Goal: Task Accomplishment & Management: Manage account settings

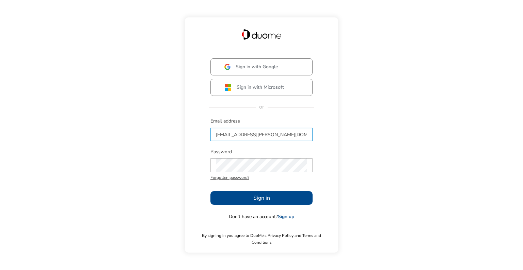
type input "[EMAIL_ADDRESS][PERSON_NAME][DOMAIN_NAME]"
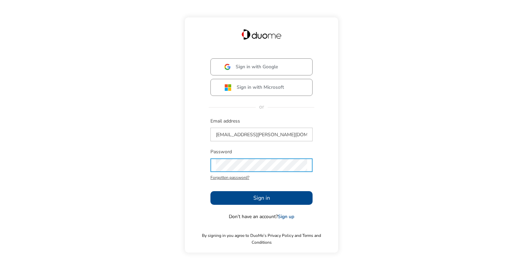
click at [248, 196] on button "Sign in" at bounding box center [262, 198] width 102 height 14
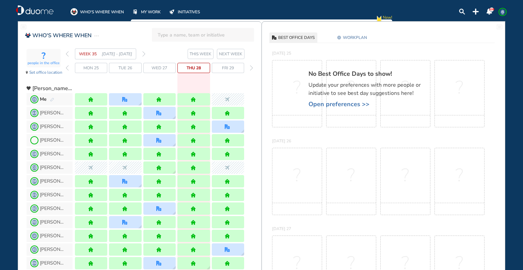
click at [352, 103] on span "Open preferences >>" at bounding box center [368, 104] width 119 height 7
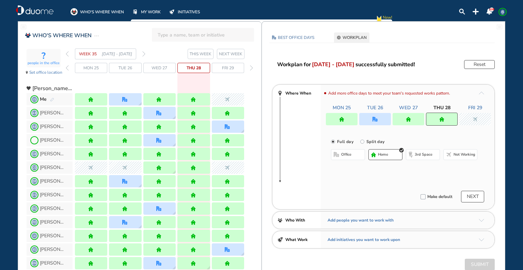
click at [472, 201] on button "NEXT" at bounding box center [472, 196] width 23 height 12
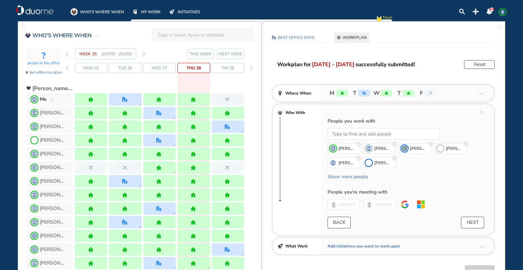
click at [347, 223] on button "BACK" at bounding box center [339, 222] width 23 height 12
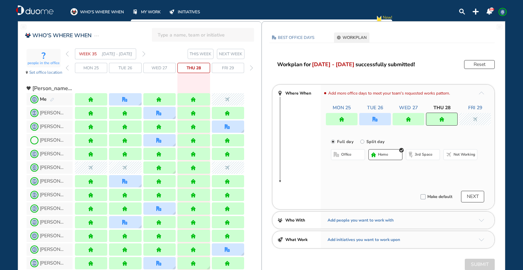
click at [233, 52] on span "NEXT WEEK" at bounding box center [231, 53] width 24 height 7
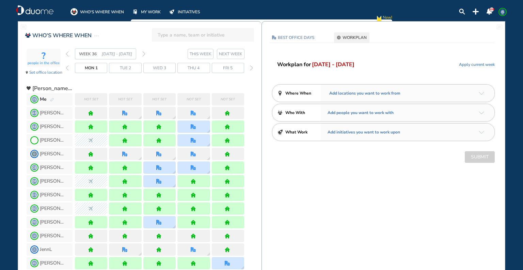
click at [396, 95] on span "Add locations you want to work from" at bounding box center [364, 93] width 73 height 7
click at [479, 91] on div "Add locations you want to work from" at bounding box center [408, 92] width 174 height 17
click at [485, 92] on div "Add locations you want to work from" at bounding box center [408, 92] width 174 height 17
click at [481, 92] on img "arrow-down-a5b4c4" at bounding box center [481, 93] width 5 height 3
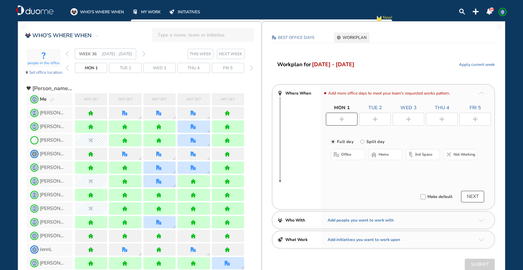
click at [328, 119] on div at bounding box center [342, 118] width 32 height 13
click at [462, 155] on span "Not working" at bounding box center [465, 154] width 22 height 5
click at [375, 117] on img "plus-rounded-bdbdbd" at bounding box center [375, 119] width 5 height 5
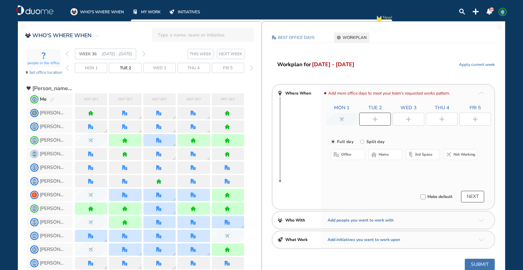
click at [344, 158] on button "office" at bounding box center [348, 154] width 34 height 11
click at [411, 118] on img "plus-rounded-bdbdbd" at bounding box center [408, 119] width 5 height 5
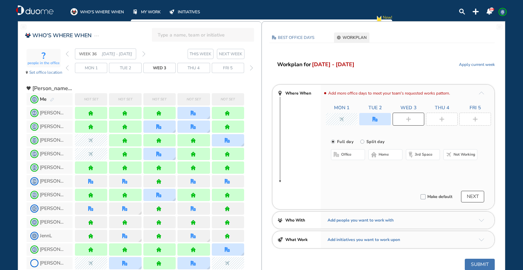
click at [384, 156] on span "home" at bounding box center [384, 154] width 10 height 5
click at [437, 118] on div at bounding box center [442, 118] width 32 height 13
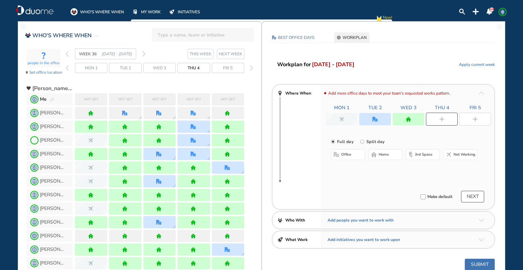
click at [385, 156] on span "home" at bounding box center [384, 154] width 10 height 5
click at [378, 117] on div at bounding box center [375, 119] width 32 height 12
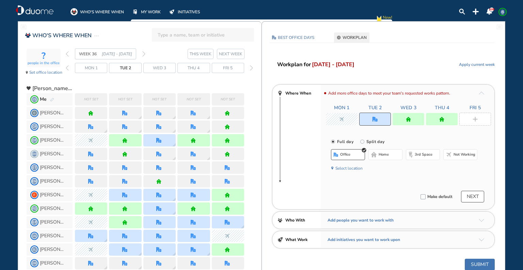
click at [346, 168] on button "Select location" at bounding box center [349, 168] width 27 height 7
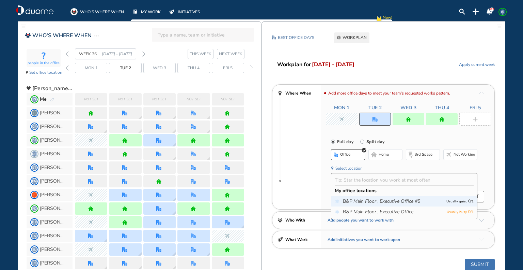
click at [351, 201] on span "B&P Main Floor , Executive Office #5" at bounding box center [393, 201] width 100 height 7
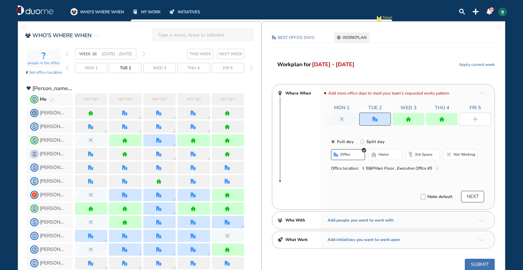
click at [476, 117] on img "plus-rounded-bdbdbd" at bounding box center [475, 119] width 5 height 5
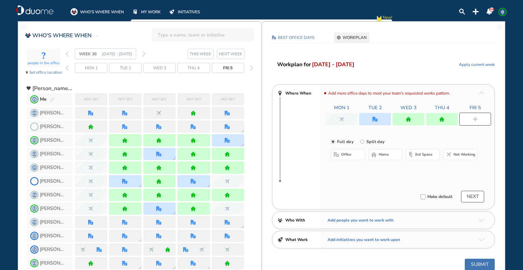
click at [346, 156] on span "office" at bounding box center [346, 154] width 10 height 5
click at [342, 168] on button "Select location" at bounding box center [349, 168] width 27 height 7
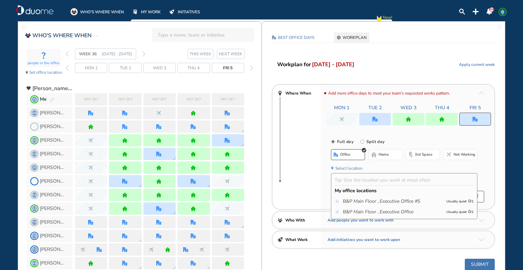
click at [389, 198] on icon "Executive Office #5" at bounding box center [400, 201] width 41 height 7
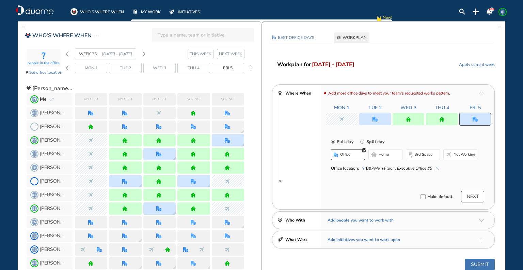
click at [475, 197] on button "NEXT" at bounding box center [472, 196] width 23 height 12
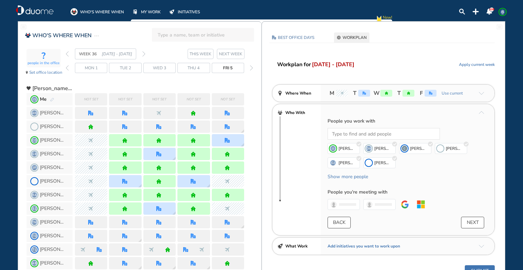
click at [478, 222] on button "NEXT" at bounding box center [472, 222] width 23 height 12
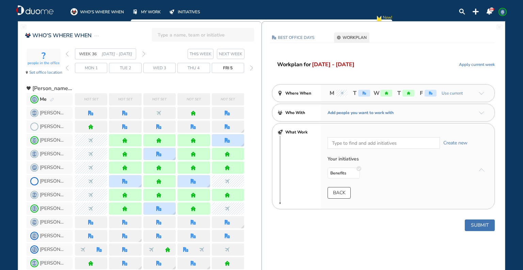
click at [477, 224] on button "Submit" at bounding box center [480, 225] width 30 height 12
